Goal: Information Seeking & Learning: Learn about a topic

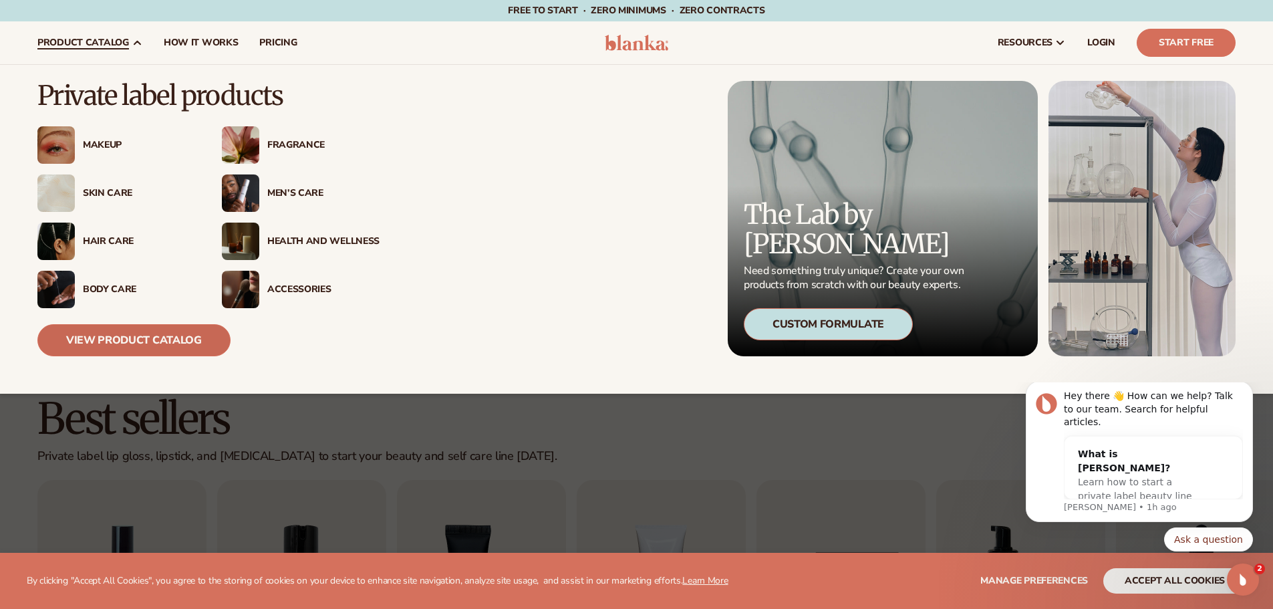
click at [118, 342] on link "View Product Catalog" at bounding box center [133, 340] width 193 height 32
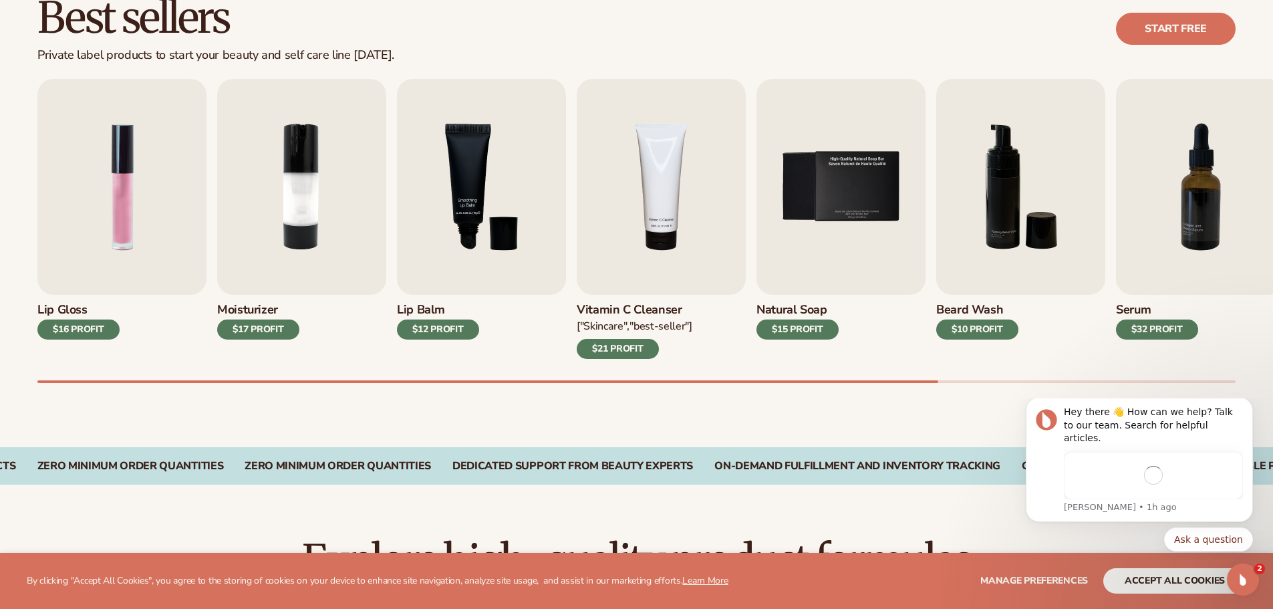
click at [462, 327] on div "$12 PROFIT" at bounding box center [438, 330] width 82 height 20
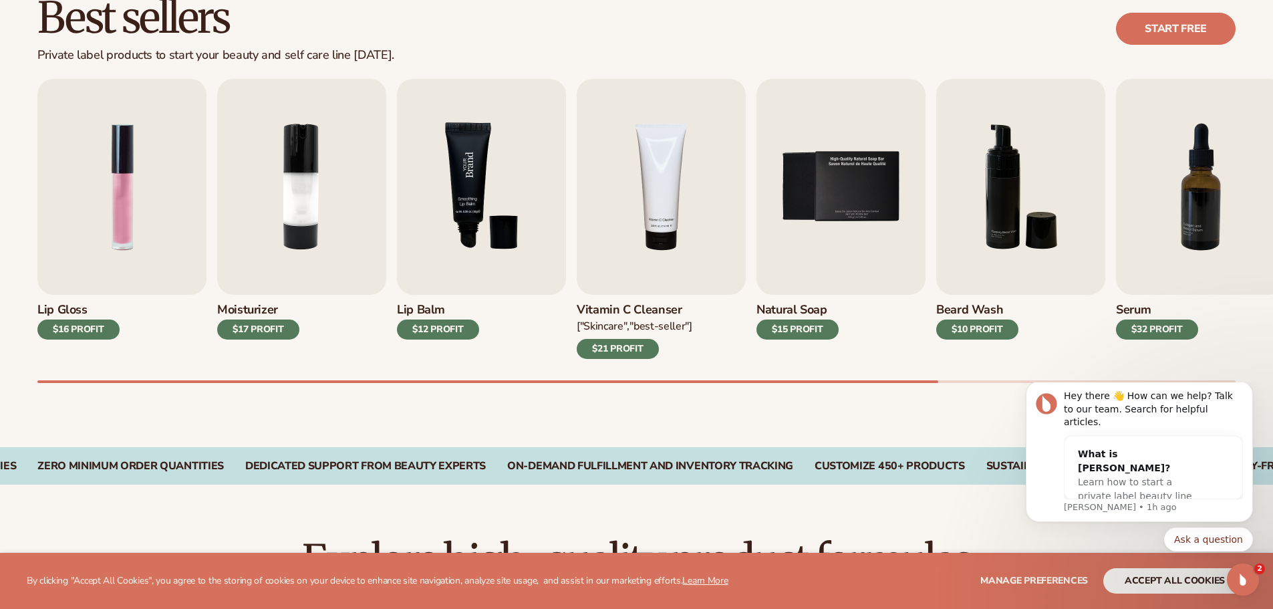
click at [451, 231] on img "3 / 9" at bounding box center [481, 187] width 169 height 216
click at [464, 216] on img "3 / 9" at bounding box center [481, 187] width 169 height 216
